Goal: Information Seeking & Learning: Learn about a topic

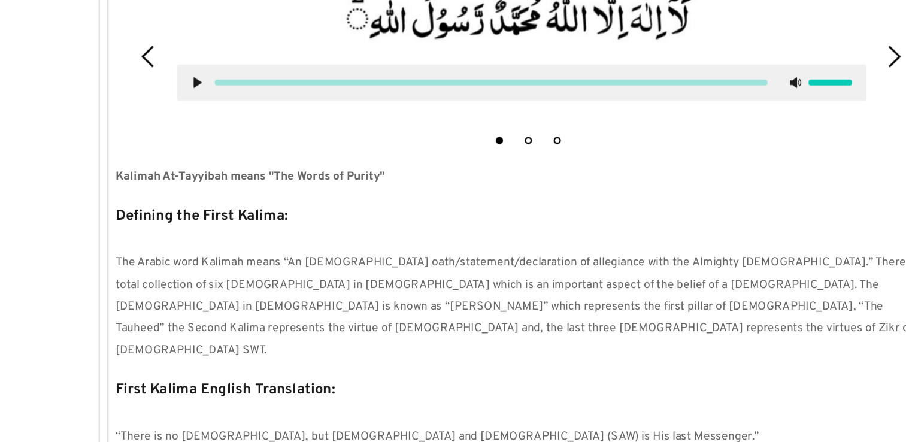
scroll to position [326, 0]
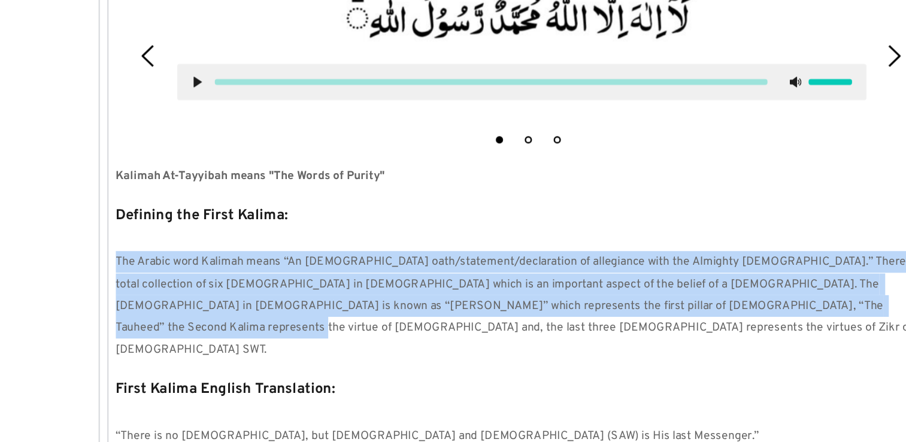
drag, startPoint x: 113, startPoint y: 243, endPoint x: 700, endPoint y: 296, distance: 588.7
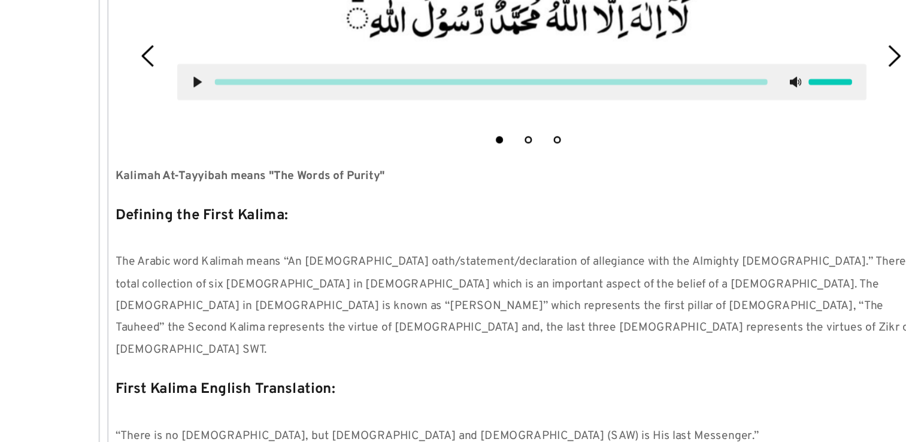
drag, startPoint x: 700, startPoint y: 296, endPoint x: 550, endPoint y: 320, distance: 151.6
click at [550, 341] on p "First Kalima English Translation:" at bounding box center [453, 352] width 672 height 23
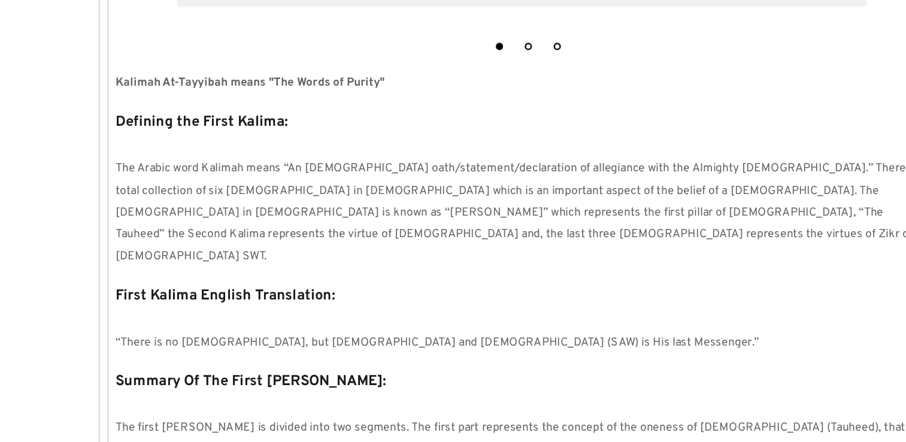
scroll to position [357, 0]
drag, startPoint x: 120, startPoint y: 319, endPoint x: 386, endPoint y: 307, distance: 265.6
click at [386, 310] on div "First Kalima English Translation: “There is no [DEMOGRAPHIC_DATA], but [DEMOGRA…" at bounding box center [453, 339] width 672 height 59
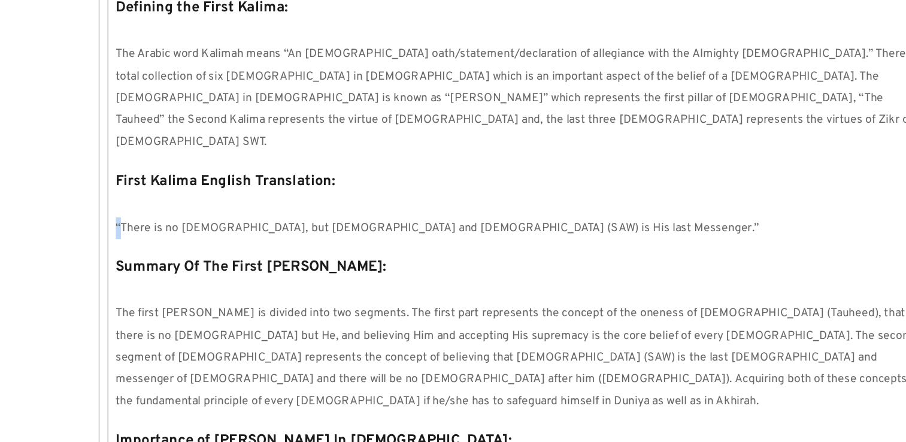
scroll to position [458, 0]
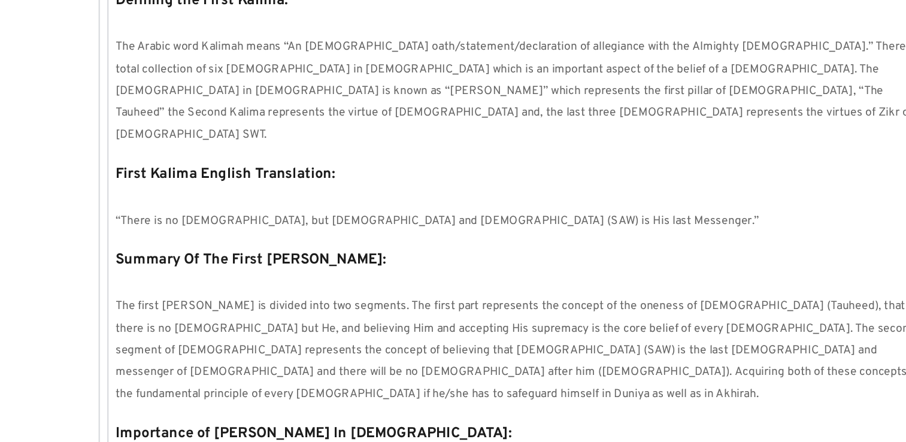
click at [165, 320] on p "The first Kalima Tayyab is divided into two segments. The first part represents…" at bounding box center [453, 365] width 672 height 91
drag, startPoint x: 108, startPoint y: 213, endPoint x: 347, endPoint y: 206, distance: 238.5
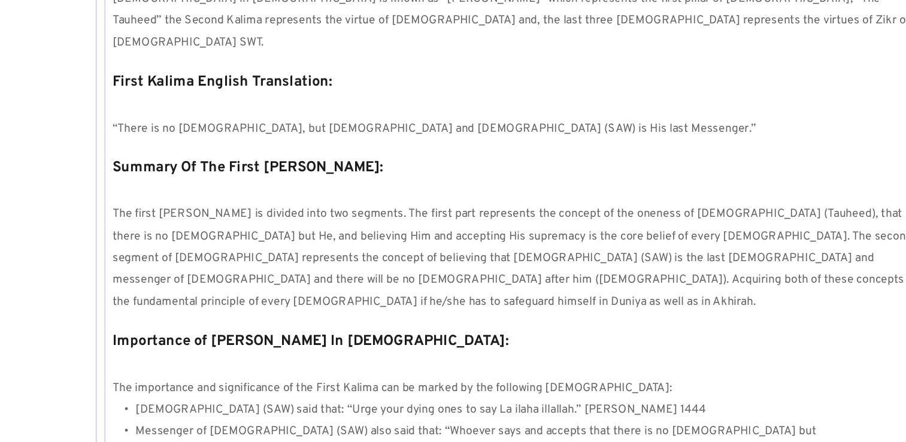
scroll to position [537, 0]
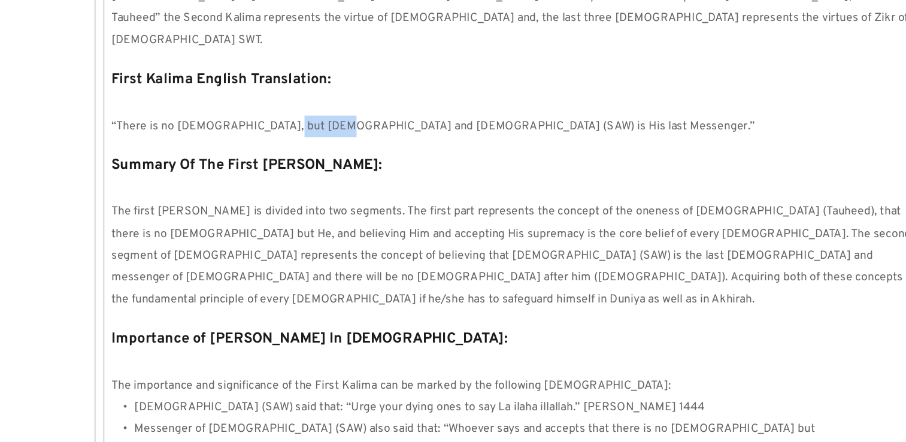
drag, startPoint x: 304, startPoint y: 140, endPoint x: 251, endPoint y: 137, distance: 52.8
click at [251, 174] on span "“There is no God, but Allah and Muhammad (SAW) is His last Messenger.”" at bounding box center [384, 180] width 534 height 12
drag, startPoint x: 251, startPoint y: 137, endPoint x: 249, endPoint y: 213, distance: 76.7
click at [249, 245] on span "The first Kalima Tayyab is divided into two segments. The first part represents…" at bounding box center [451, 287] width 668 height 85
drag, startPoint x: 250, startPoint y: 141, endPoint x: 299, endPoint y: 144, distance: 49.8
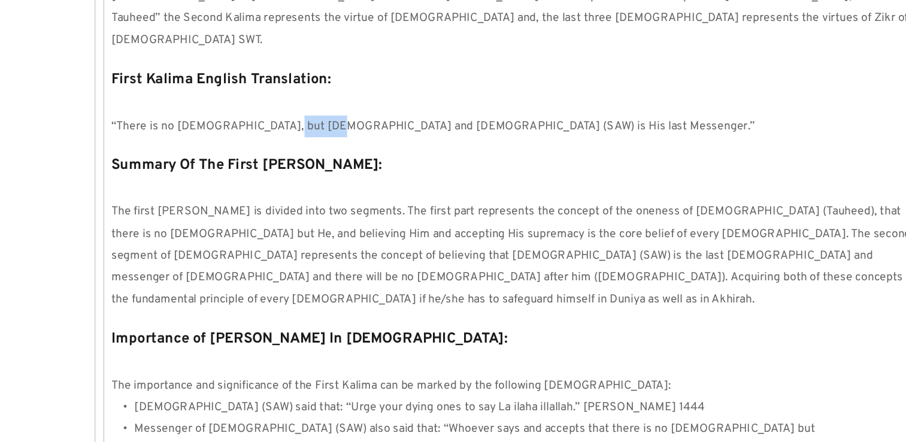
click at [299, 174] on span "“There is no God, but Allah and Muhammad (SAW) is His last Messenger.”" at bounding box center [384, 180] width 534 height 12
drag, startPoint x: 299, startPoint y: 144, endPoint x: 226, endPoint y: 218, distance: 104.6
click at [226, 245] on span "The first Kalima Tayyab is divided into two segments. The first part represents…" at bounding box center [451, 287] width 668 height 85
drag, startPoint x: 326, startPoint y: 140, endPoint x: 308, endPoint y: 140, distance: 17.4
click at [308, 174] on span "“There is no God, but Allah and Muhammad (SAW) is His last Messenger.”" at bounding box center [384, 180] width 534 height 12
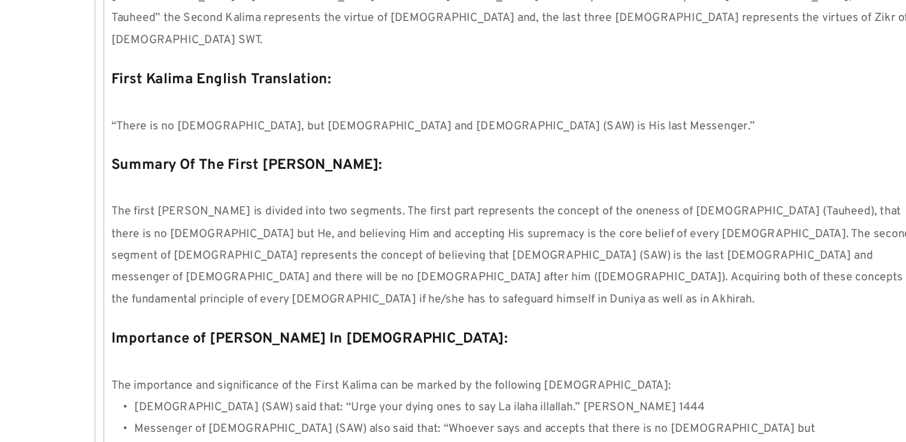
drag, startPoint x: 308, startPoint y: 140, endPoint x: 268, endPoint y: 156, distance: 43.3
click at [268, 156] on div "1 2 3 Kalimah At-Tayyibah means "The Words of Purity" Defining the First Kalima…" at bounding box center [453, 321] width 684 height 1081
drag, startPoint x: 325, startPoint y: 140, endPoint x: 245, endPoint y: 141, distance: 80.3
click at [245, 174] on span "“There is no God, but Allah and Muhammad (SAW) is His last Messenger.”" at bounding box center [384, 180] width 534 height 12
drag, startPoint x: 245, startPoint y: 141, endPoint x: 265, endPoint y: 216, distance: 77.4
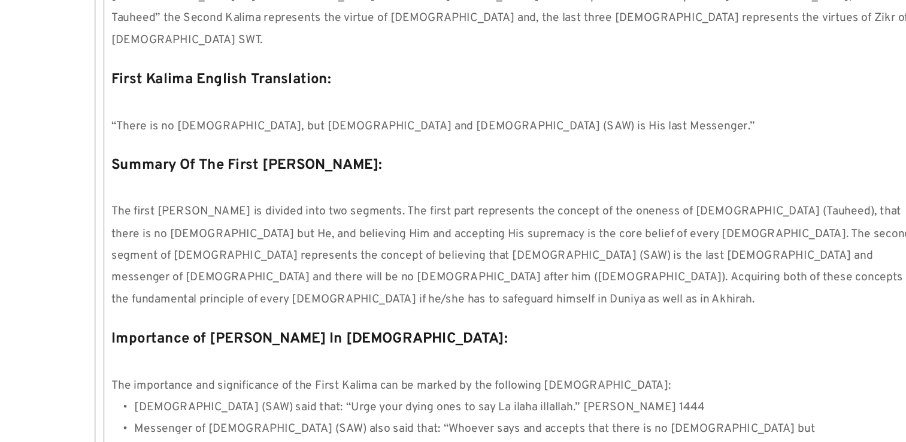
click at [265, 245] on span "The first Kalima Tayyab is divided into two segments. The first part represents…" at bounding box center [451, 287] width 668 height 85
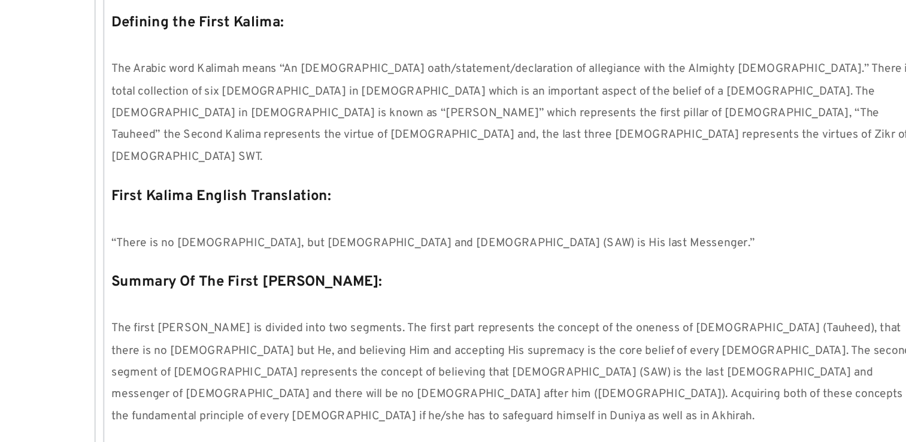
scroll to position [441, 0]
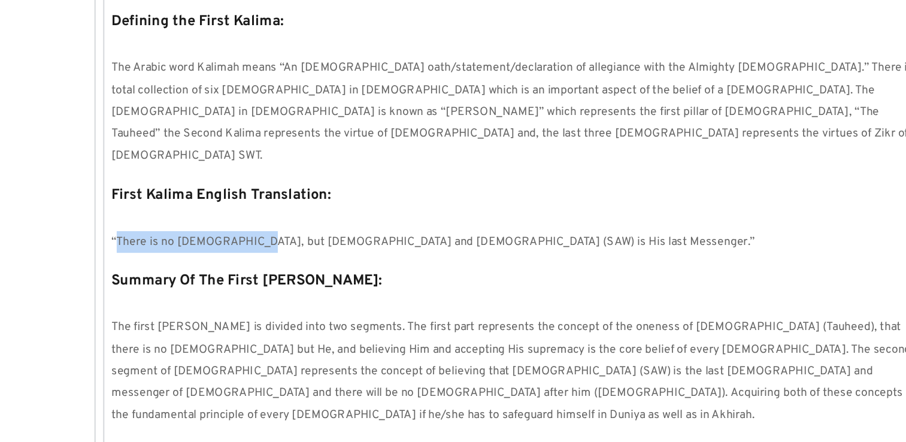
drag, startPoint x: 120, startPoint y: 233, endPoint x: 230, endPoint y: 240, distance: 109.8
click at [230, 270] on span "“There is no God, but Allah and Muhammad (SAW) is His last Messenger.”" at bounding box center [384, 276] width 534 height 12
drag, startPoint x: 230, startPoint y: 240, endPoint x: 156, endPoint y: 229, distance: 74.4
click at [156, 229] on div "First Kalima English Translation: “There is no God, but Allah and Muhammad (SAW…" at bounding box center [453, 255] width 672 height 59
drag, startPoint x: 156, startPoint y: 229, endPoint x: 123, endPoint y: 232, distance: 33.1
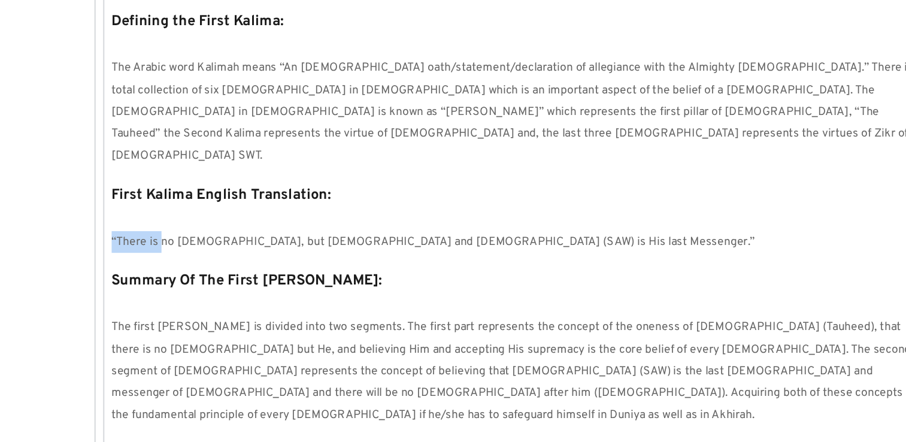
click at [123, 270] on span "“There is no God, but Allah and Muhammad (SAW) is His last Messenger.”" at bounding box center [384, 276] width 534 height 12
drag, startPoint x: 120, startPoint y: 233, endPoint x: 226, endPoint y: 234, distance: 106.0
click at [226, 270] on span "“There is no God, but Allah and Muhammad (SAW) is His last Messenger.”" at bounding box center [384, 276] width 534 height 12
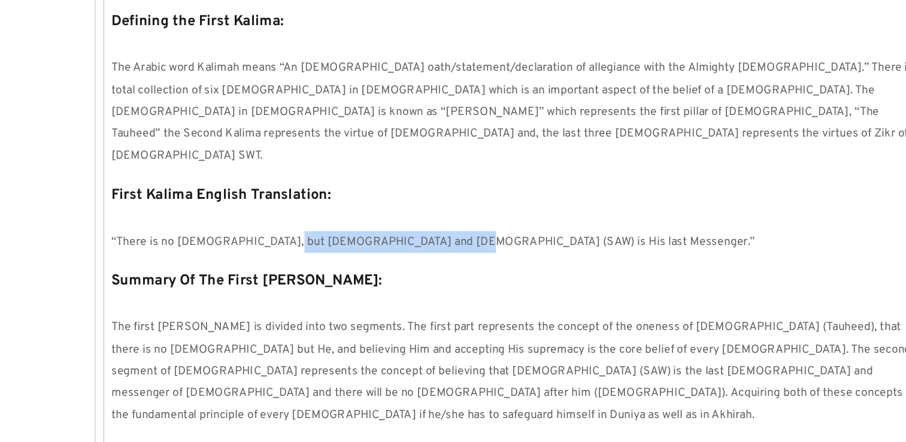
drag, startPoint x: 253, startPoint y: 238, endPoint x: 396, endPoint y: 247, distance: 143.4
click at [396, 267] on p "“There is no God, but Allah and Muhammad (SAW) is His last Messenger.”" at bounding box center [453, 276] width 672 height 18
drag, startPoint x: 396, startPoint y: 247, endPoint x: 428, endPoint y: 249, distance: 32.4
click at [428, 249] on div "1 2 3 Kalimah At-Tayyibah means "The Words of Purity" Defining the First Kalima…" at bounding box center [453, 417] width 684 height 1081
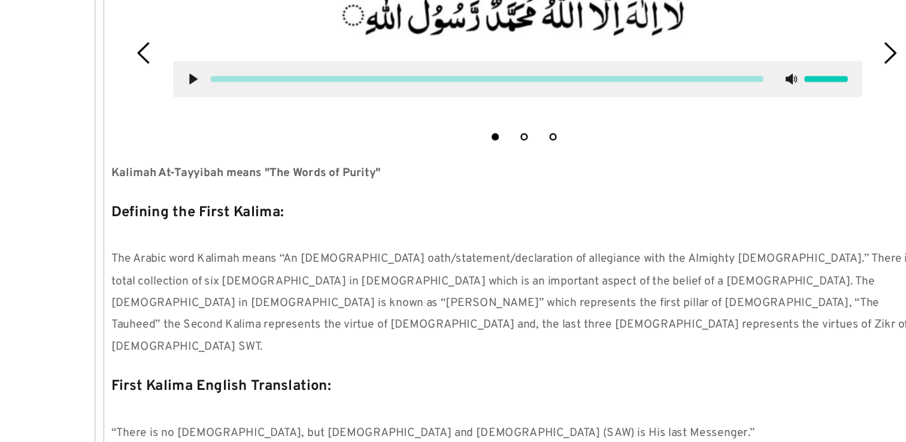
scroll to position [284, 0]
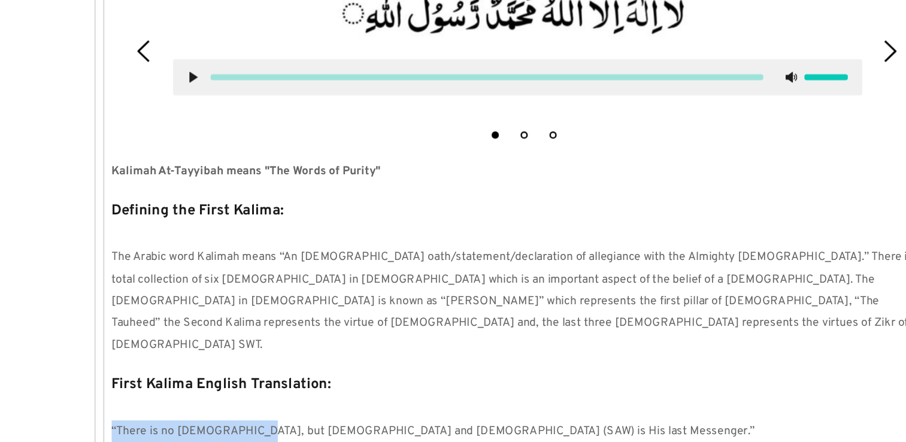
drag, startPoint x: 115, startPoint y: 395, endPoint x: 229, endPoint y: 395, distance: 113.8
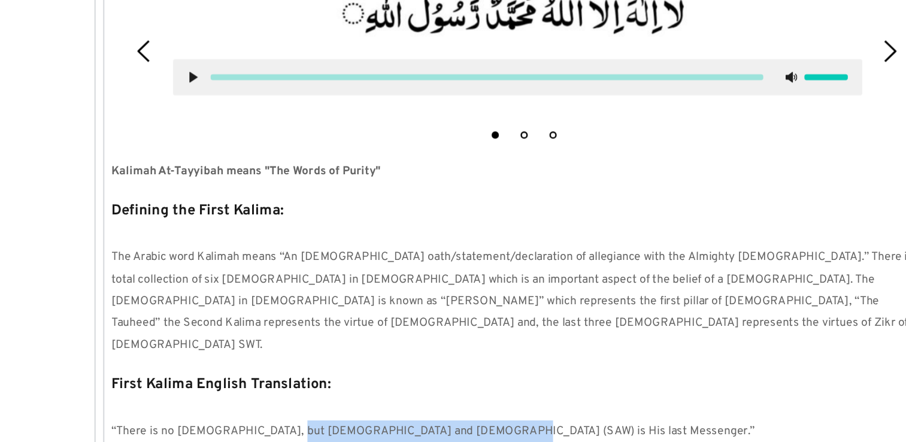
drag, startPoint x: 229, startPoint y: 395, endPoint x: 440, endPoint y: 407, distance: 211.1
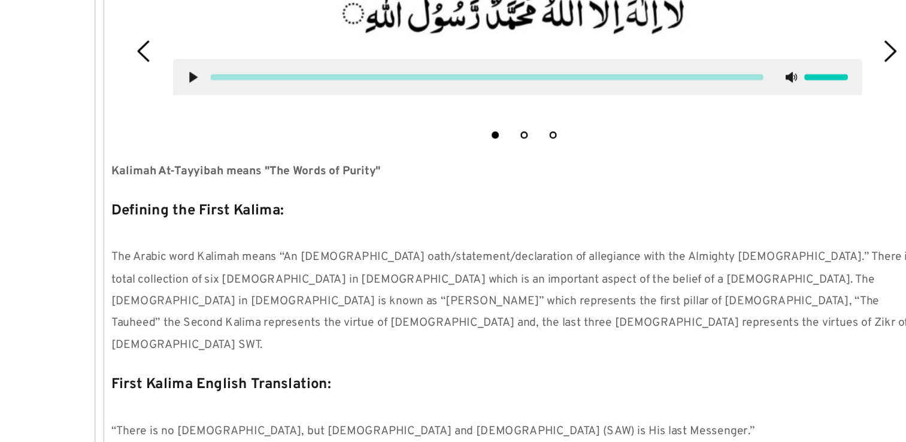
click at [550, 383] on p "First Kalima English Translation:" at bounding box center [453, 394] width 672 height 23
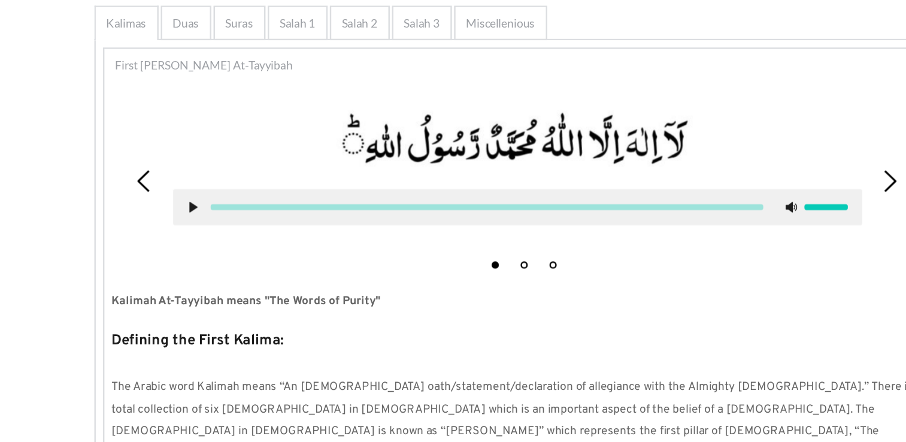
scroll to position [246, 0]
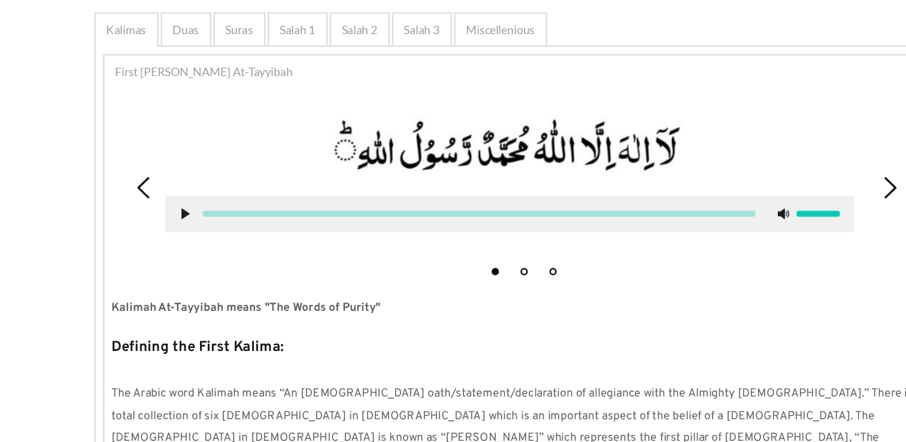
drag, startPoint x: 597, startPoint y: 116, endPoint x: 594, endPoint y: 135, distance: 19.5
click at [594, 135] on picture at bounding box center [447, 121] width 571 height 59
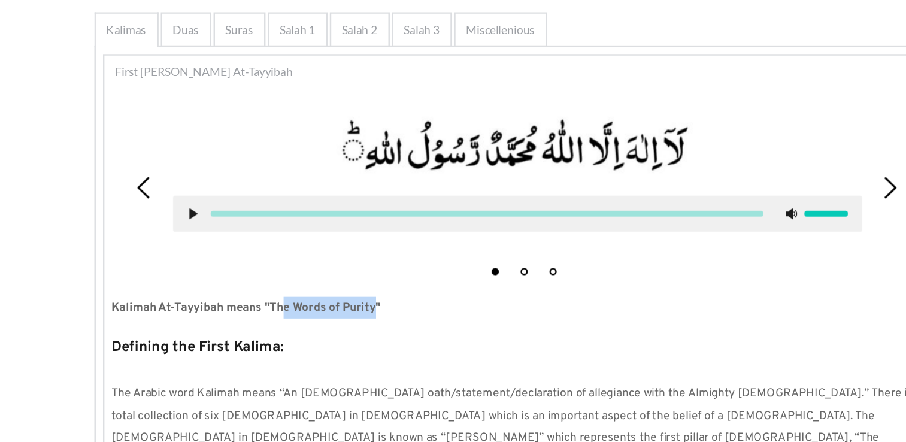
drag, startPoint x: 335, startPoint y: 252, endPoint x: 260, endPoint y: 247, distance: 75.1
click at [260, 247] on p "Kalimah At-Tayyibah means "The Words of Purity"" at bounding box center [453, 255] width 672 height 18
